Goal: Information Seeking & Learning: Learn about a topic

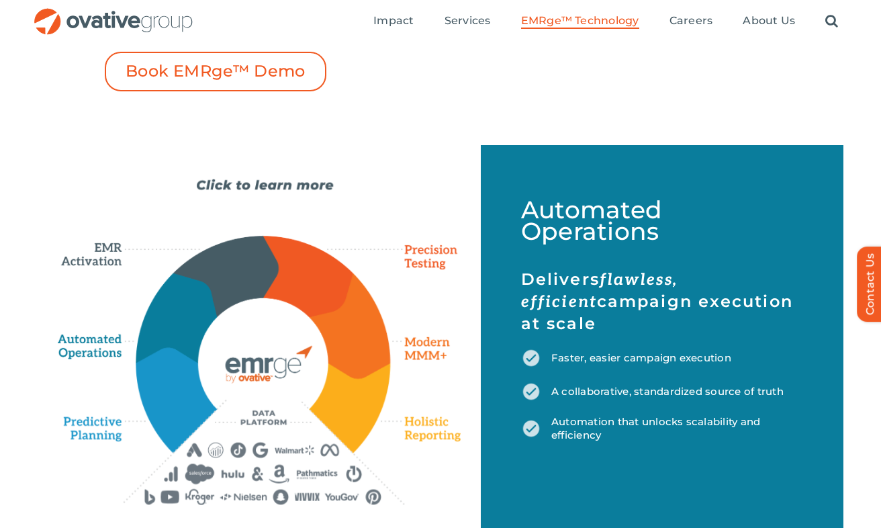
click at [268, 187] on div "Emerge-asset EMRge™ Technology Six connected capabilities. One powerful solutio…" at bounding box center [259, 342] width 403 height 327
click at [269, 188] on div "Emerge-asset EMRge™ Technology Six connected capabilities. One powerful solutio…" at bounding box center [259, 342] width 403 height 327
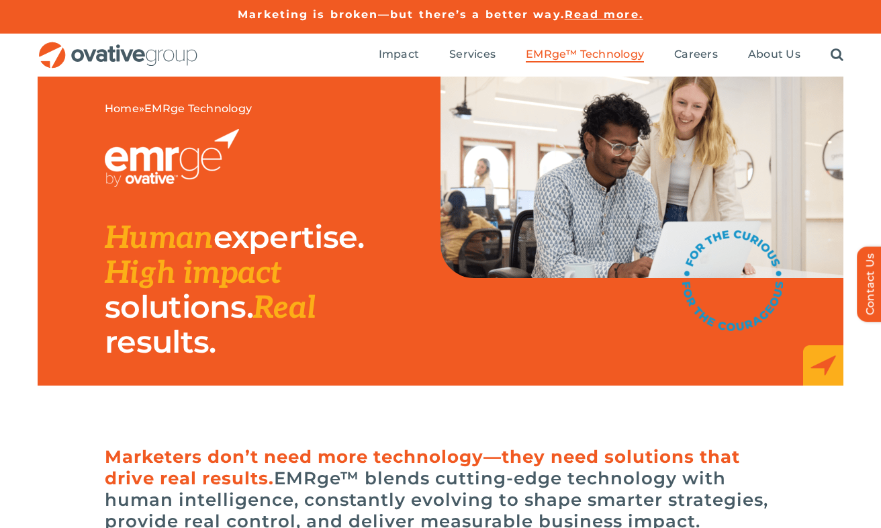
click at [159, 60] on img "OG_Full_horizontal_RGB" at bounding box center [118, 56] width 161 height 28
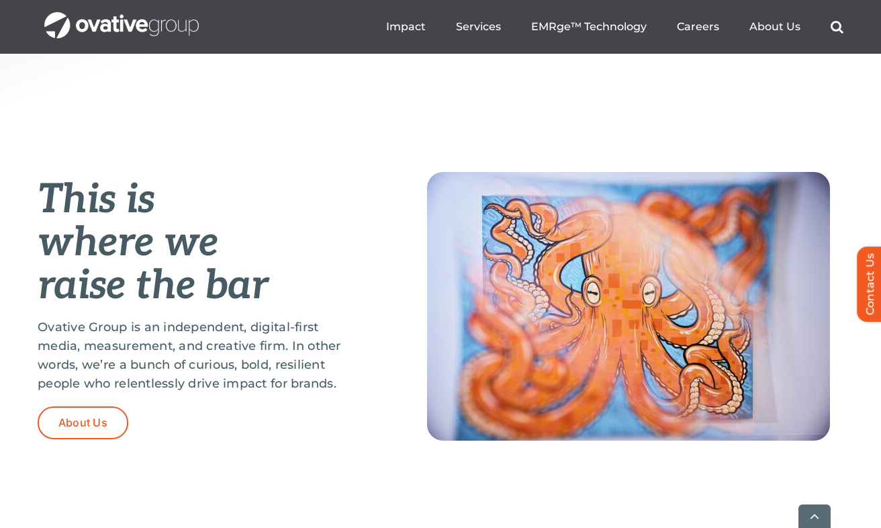
scroll to position [494, 0]
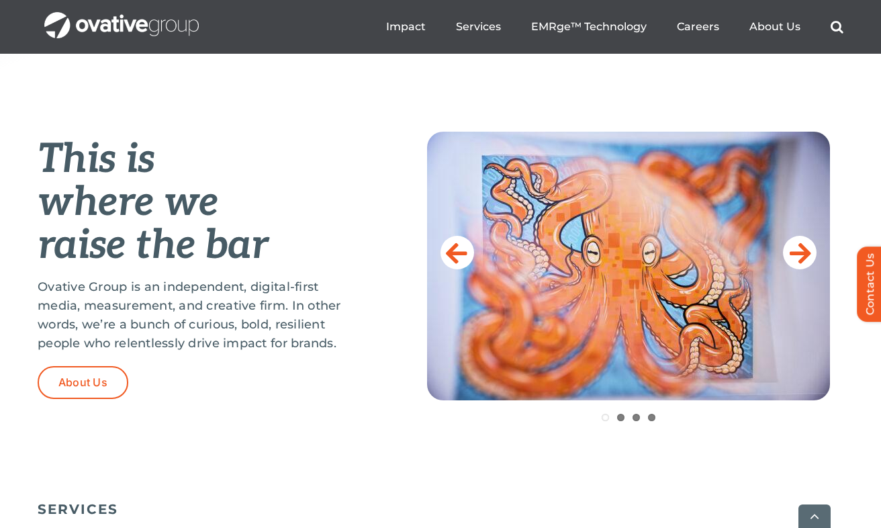
click at [346, 326] on p "Ovative Group is an independent, digital-first media, measurement, and creative…" at bounding box center [199, 314] width 322 height 75
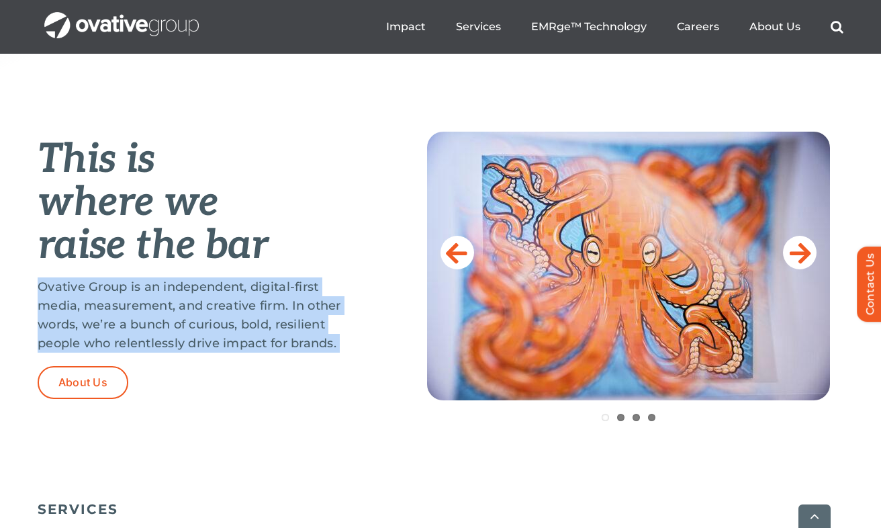
click at [346, 326] on p "Ovative Group is an independent, digital-first media, measurement, and creative…" at bounding box center [199, 314] width 322 height 75
click at [795, 251] on icon at bounding box center [800, 252] width 21 height 27
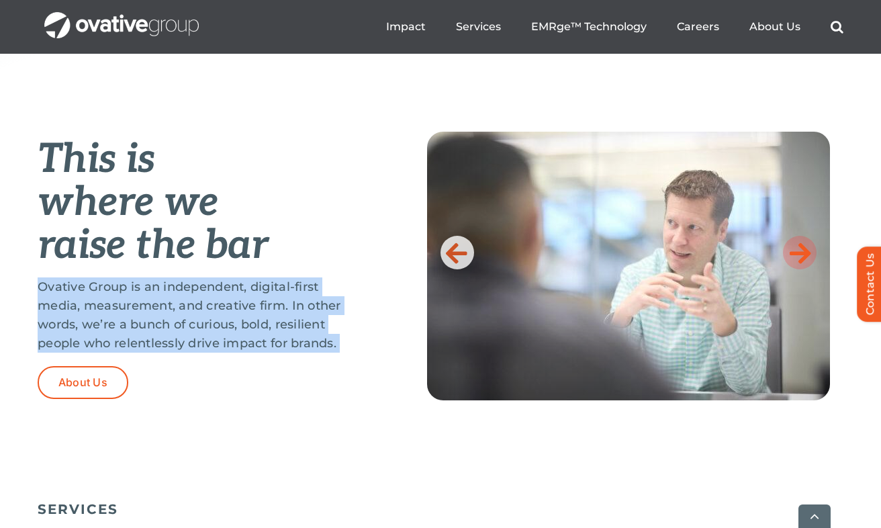
click at [795, 251] on icon at bounding box center [800, 252] width 21 height 27
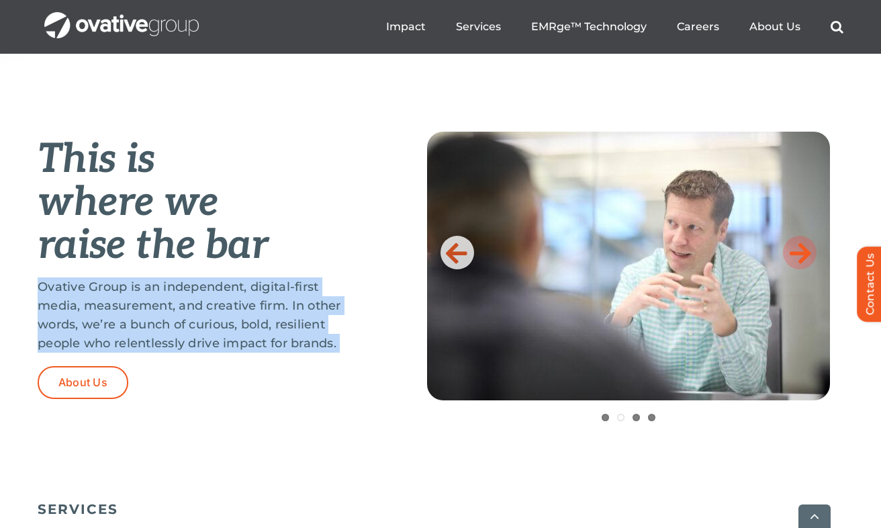
click at [795, 251] on icon at bounding box center [800, 252] width 21 height 27
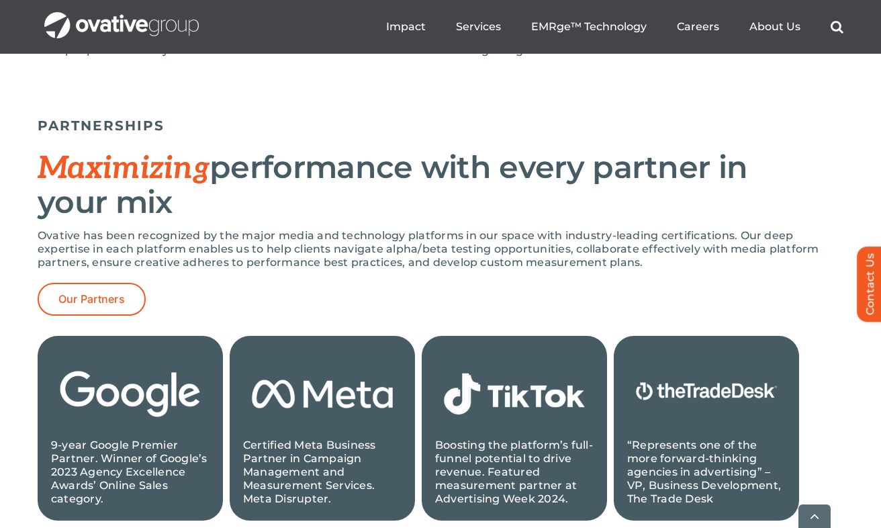
scroll to position [1264, 0]
click at [394, 267] on p "Ovative has been recognized by the major media and technology platforms in our …" at bounding box center [441, 248] width 806 height 40
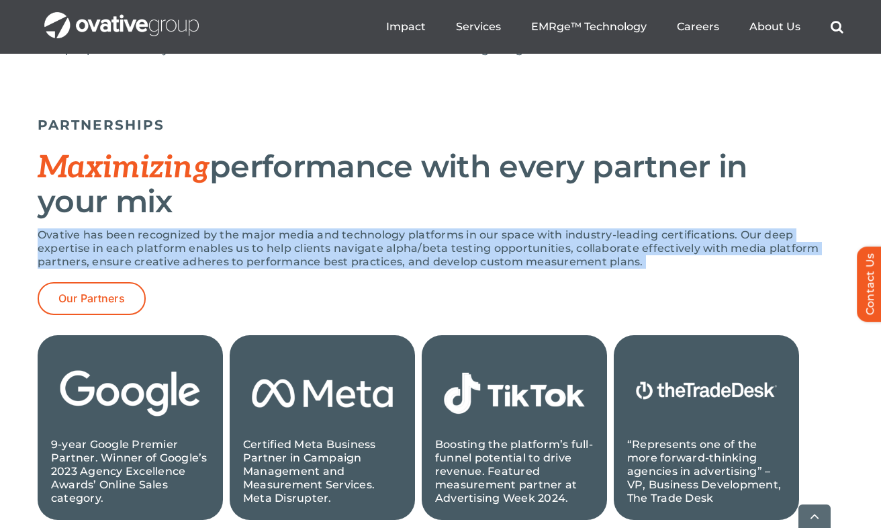
click at [657, 262] on p "Ovative has been recognized by the major media and technology platforms in our …" at bounding box center [441, 248] width 806 height 40
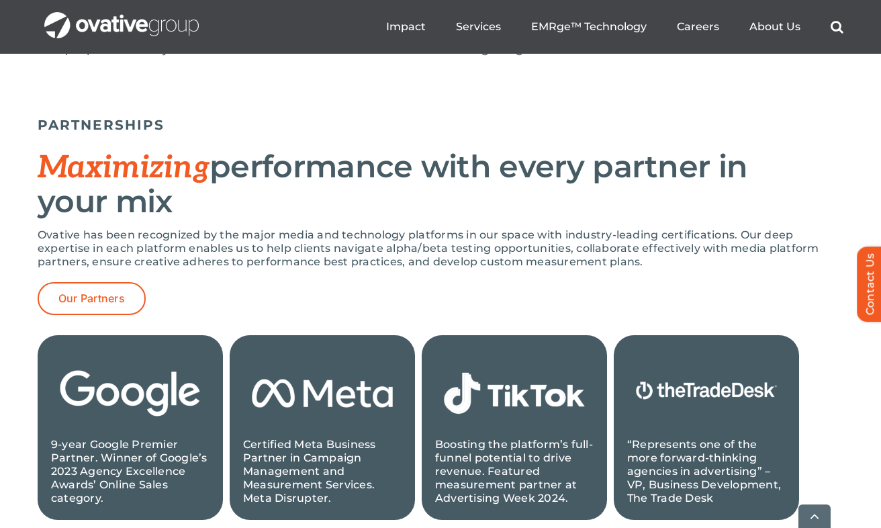
click at [657, 262] on p "Ovative has been recognized by the major media and technology platforms in our …" at bounding box center [441, 248] width 806 height 40
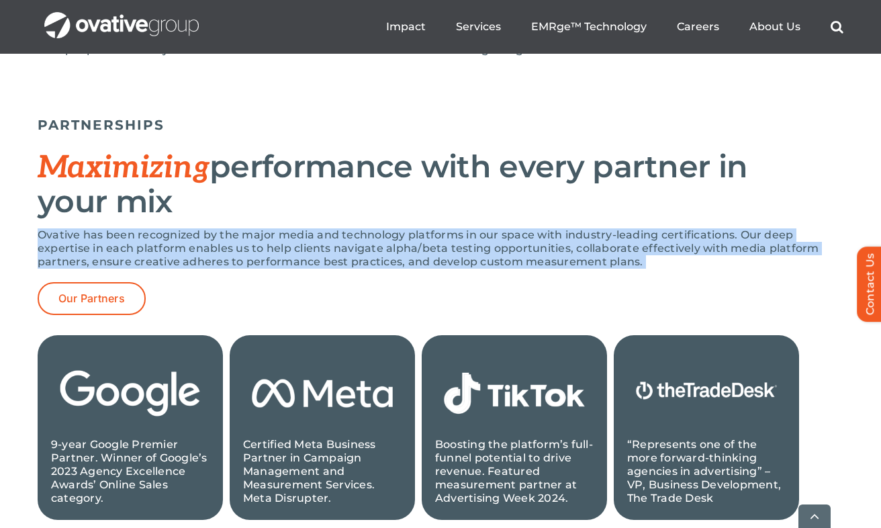
click at [657, 262] on p "Ovative has been recognized by the major media and technology platforms in our …" at bounding box center [441, 248] width 806 height 40
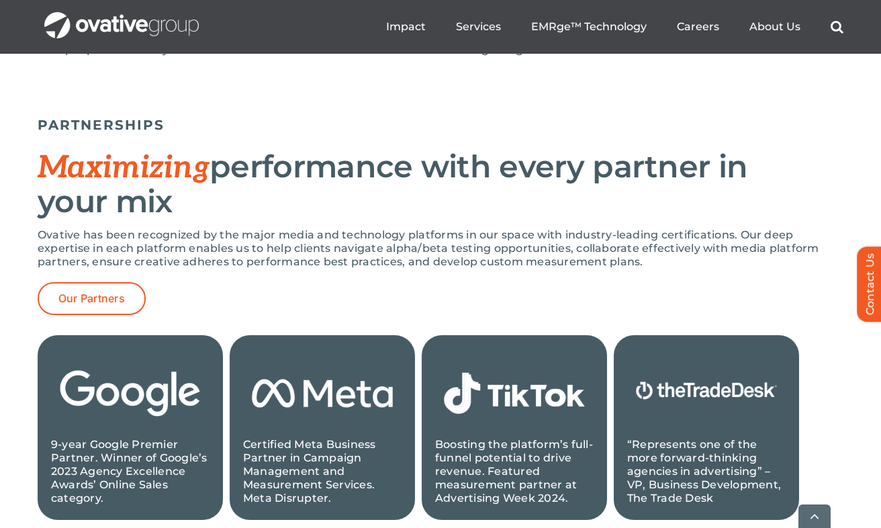
click at [588, 189] on h2 "Maximizing performance with every partner in your mix" at bounding box center [441, 184] width 806 height 69
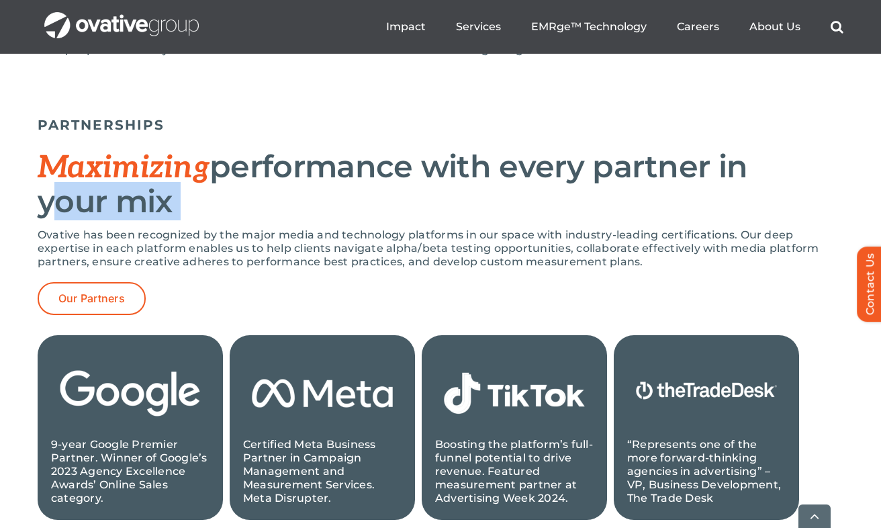
click at [588, 189] on h2 "Maximizing performance with every partner in your mix" at bounding box center [441, 184] width 806 height 69
click at [588, 192] on h2 "Maximizing performance with every partner in your mix" at bounding box center [441, 184] width 806 height 69
